Goal: Obtain resource: Download file/media

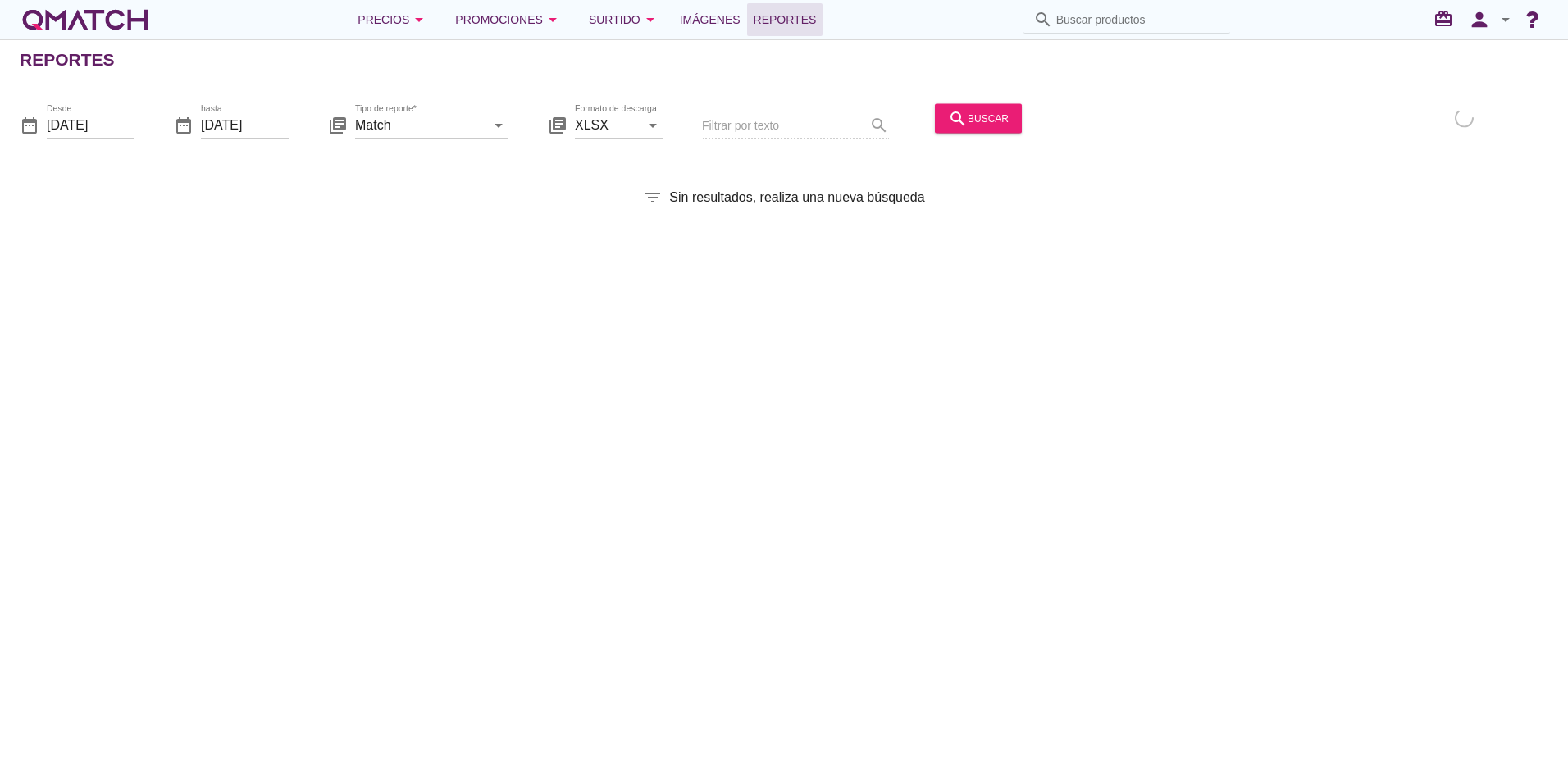
click at [689, 315] on div "Reportes date_range Desde [DATE] date_range hasta [DATE] library_books Tipo de …" at bounding box center [784, 411] width 1568 height 743
click at [110, 125] on input "[DATE]" at bounding box center [90, 124] width 88 height 26
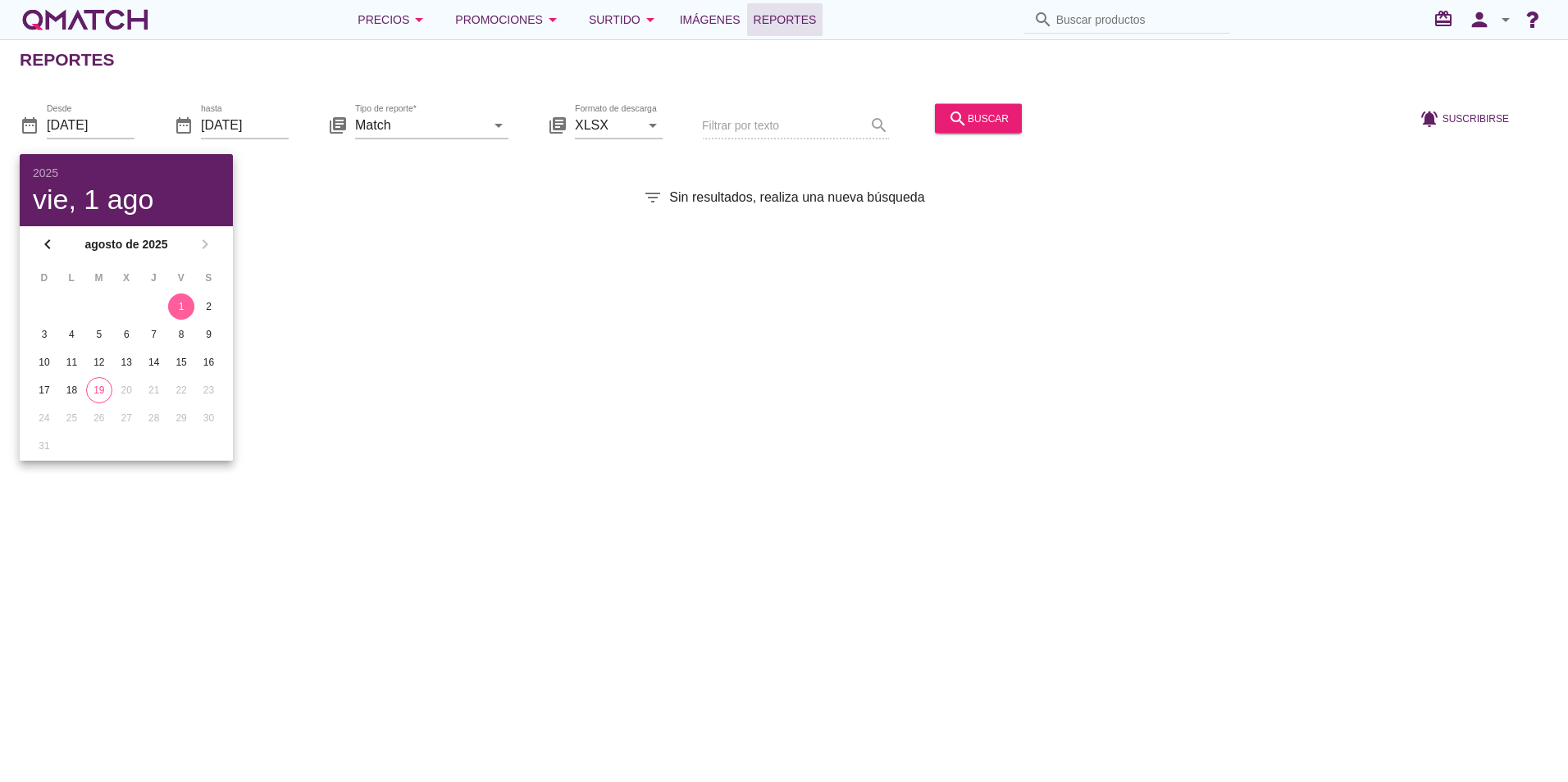
click at [643, 206] on icon "filter_list" at bounding box center [653, 197] width 20 height 20
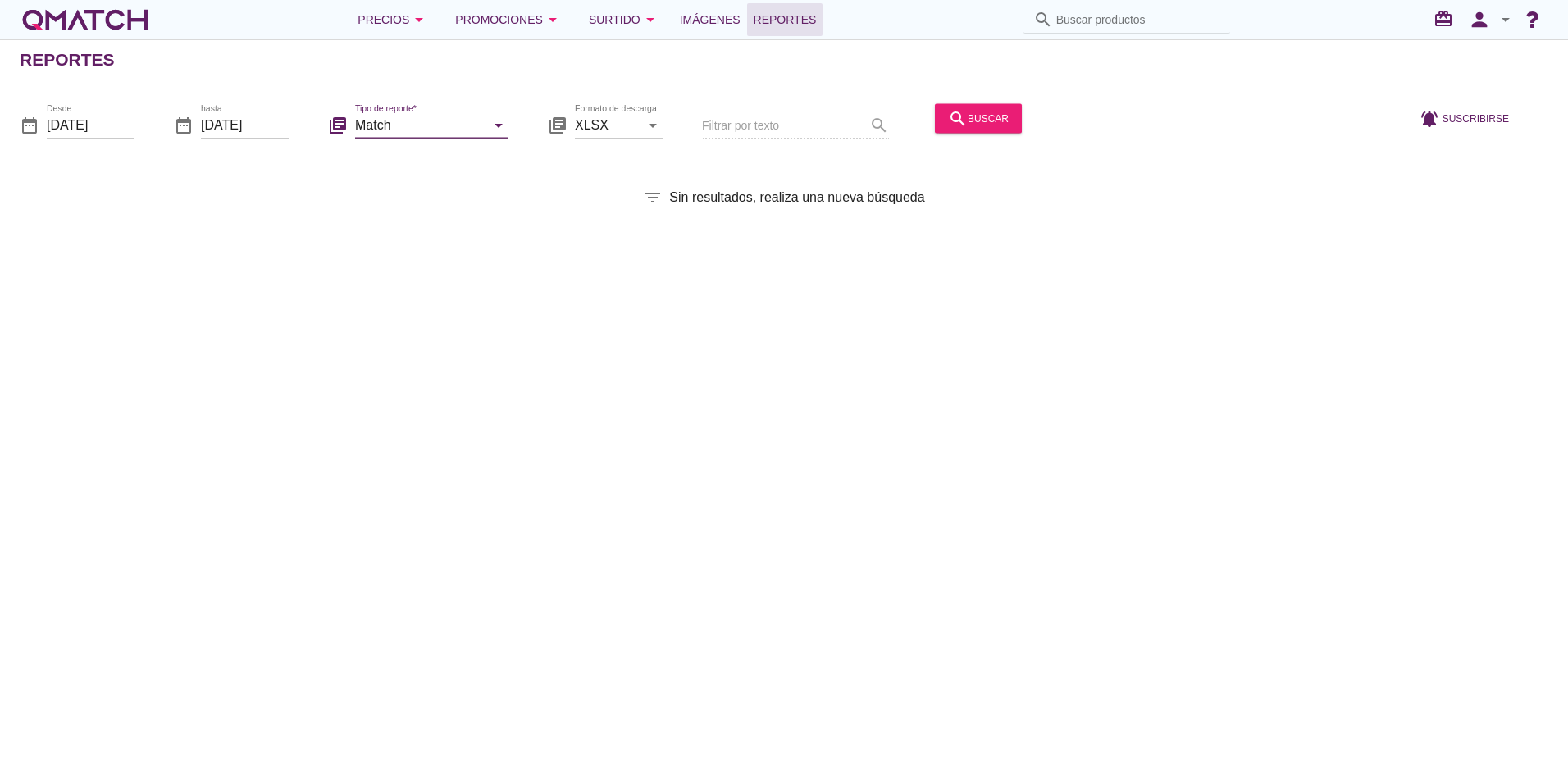
click at [375, 122] on input "Match" at bounding box center [420, 124] width 131 height 26
click at [279, 156] on div "Reportes date_range Desde [DATE] date_range hasta [DATE] library_books Tipo de …" at bounding box center [784, 411] width 1568 height 743
click at [97, 124] on input "[DATE]" at bounding box center [90, 124] width 88 height 26
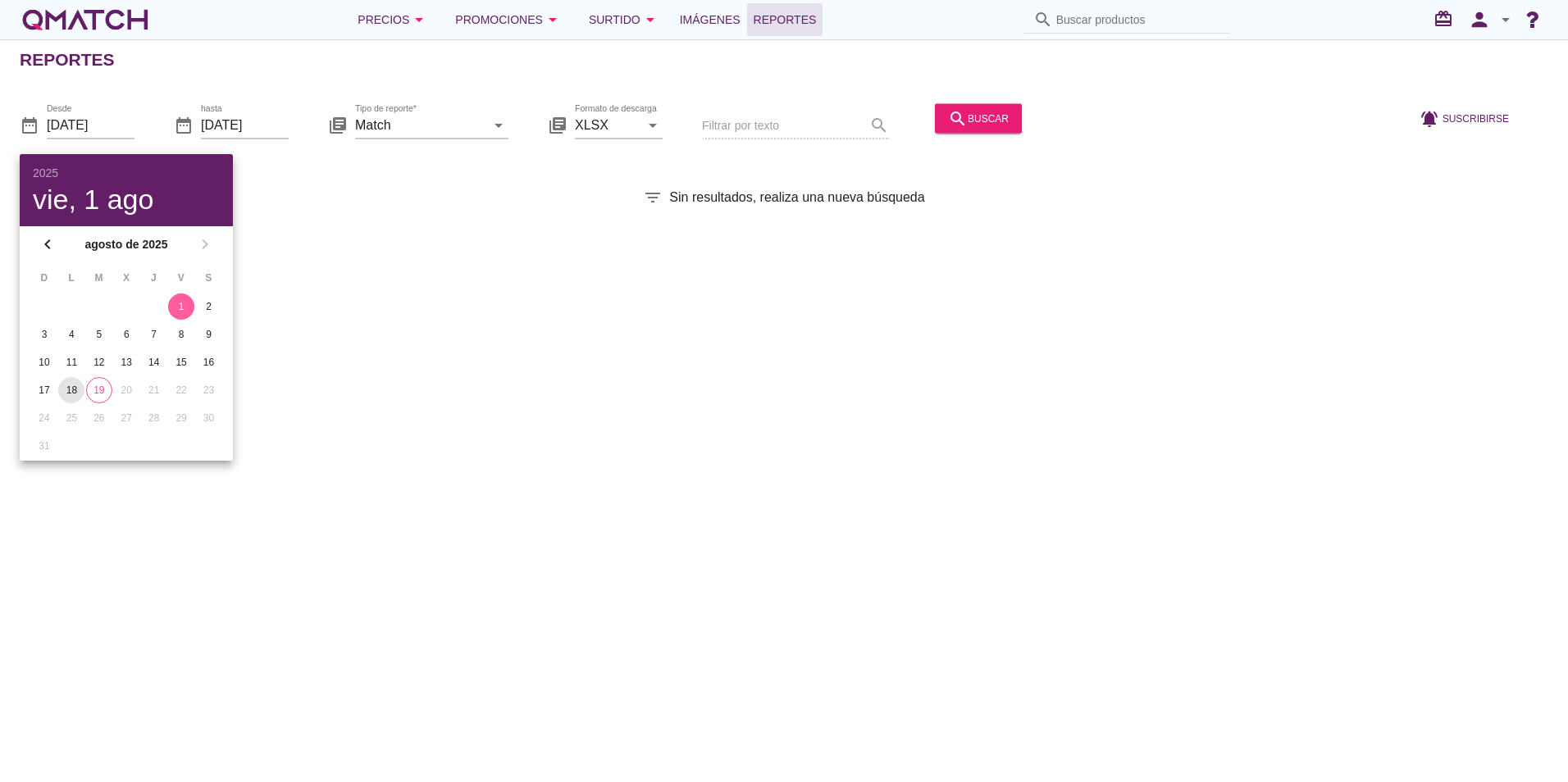
click at [69, 392] on div "18" at bounding box center [71, 390] width 26 height 15
type input "[DATE]"
click at [955, 117] on div "search buscar" at bounding box center [978, 117] width 61 height 20
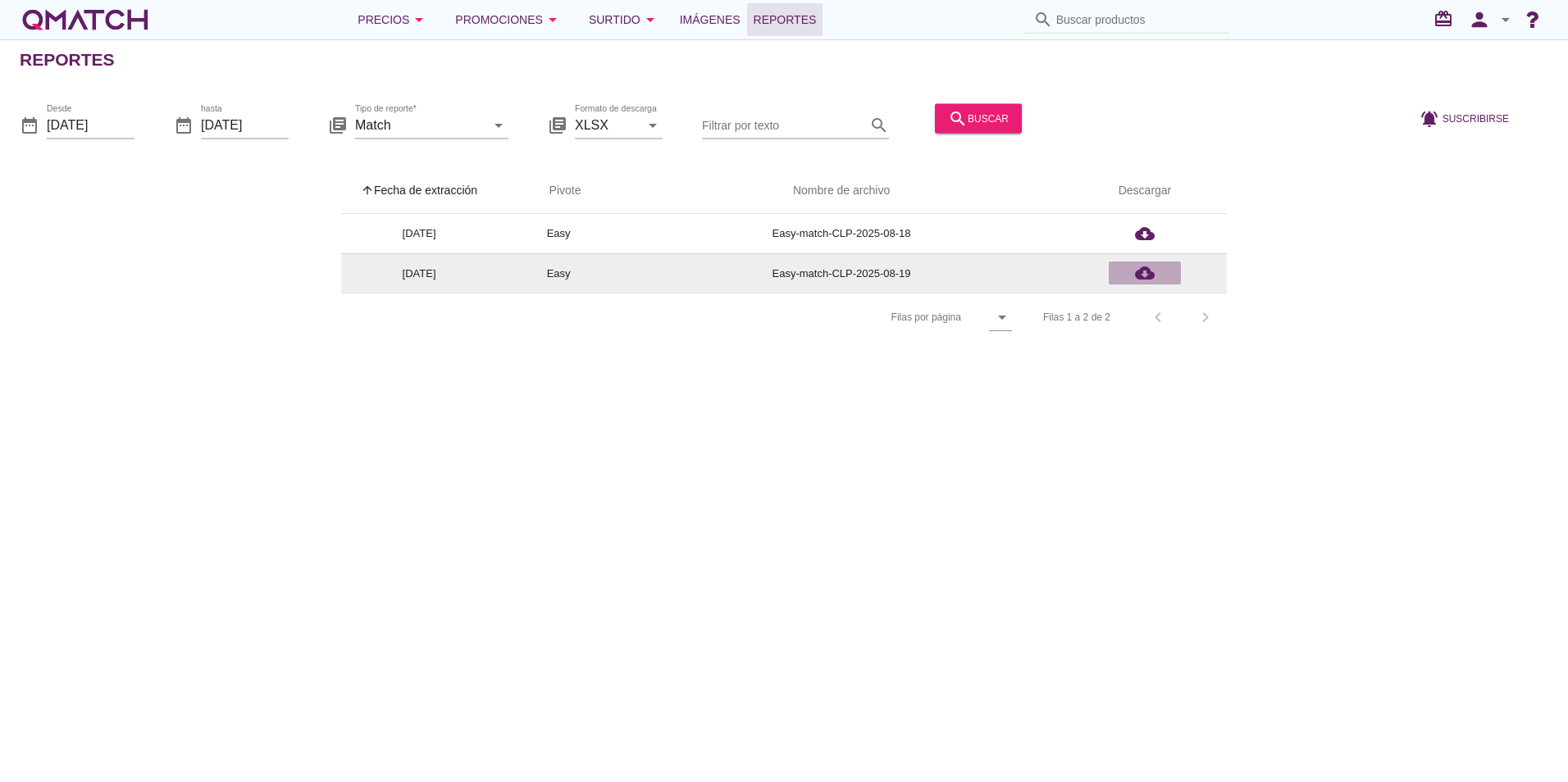
click at [1153, 275] on icon "cloud_download" at bounding box center [1144, 272] width 20 height 20
